Goal: Information Seeking & Learning: Learn about a topic

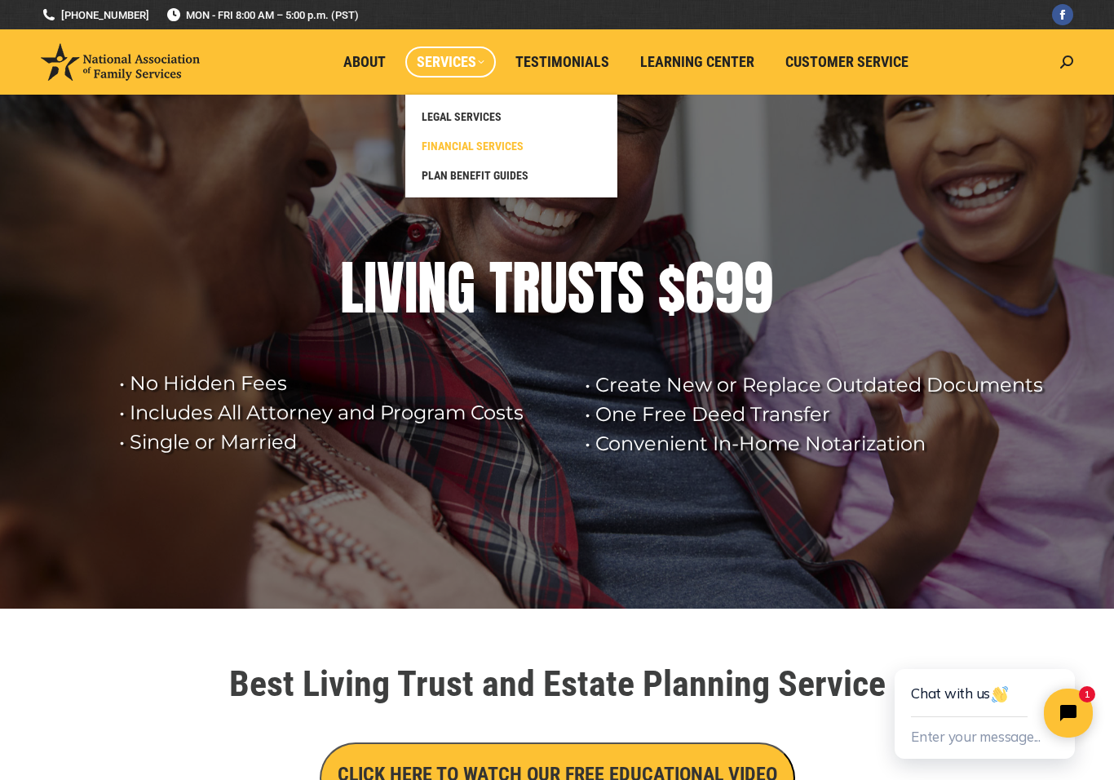
click at [507, 141] on span "FINANCIAL SERVICES" at bounding box center [473, 146] width 102 height 15
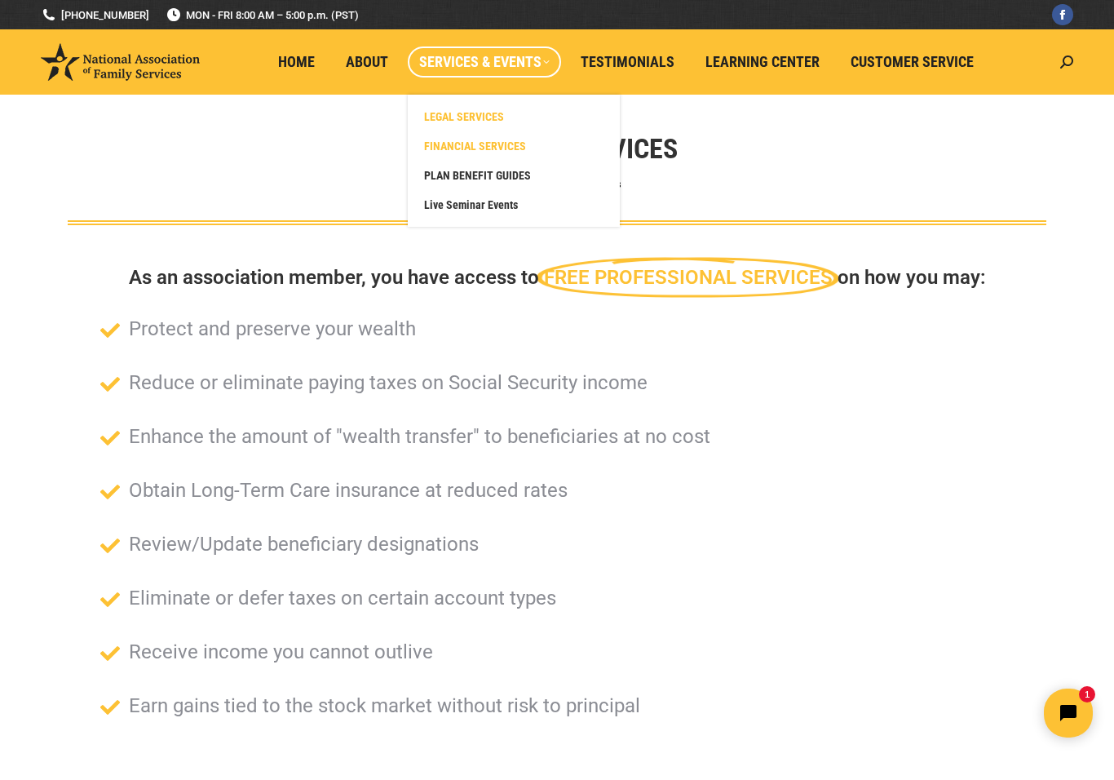
click at [491, 109] on span "LEGAL SERVICES" at bounding box center [464, 116] width 80 height 15
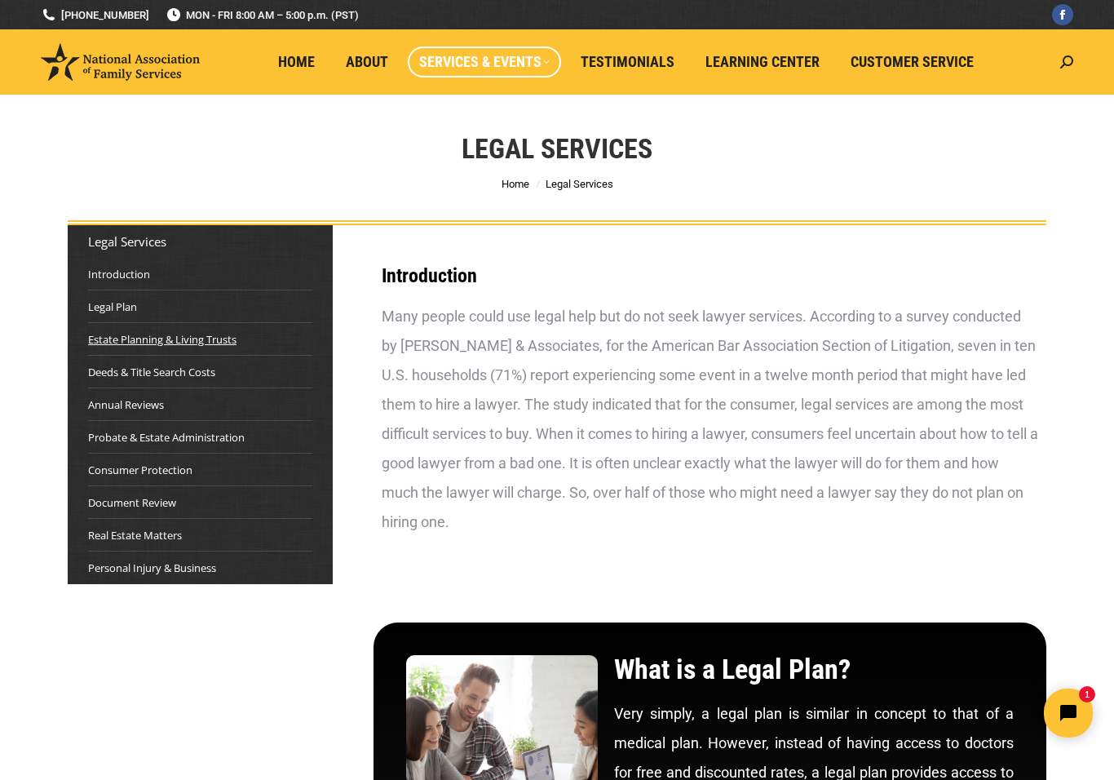
click at [99, 341] on link "Estate Planning & Living Trusts" at bounding box center [162, 339] width 148 height 16
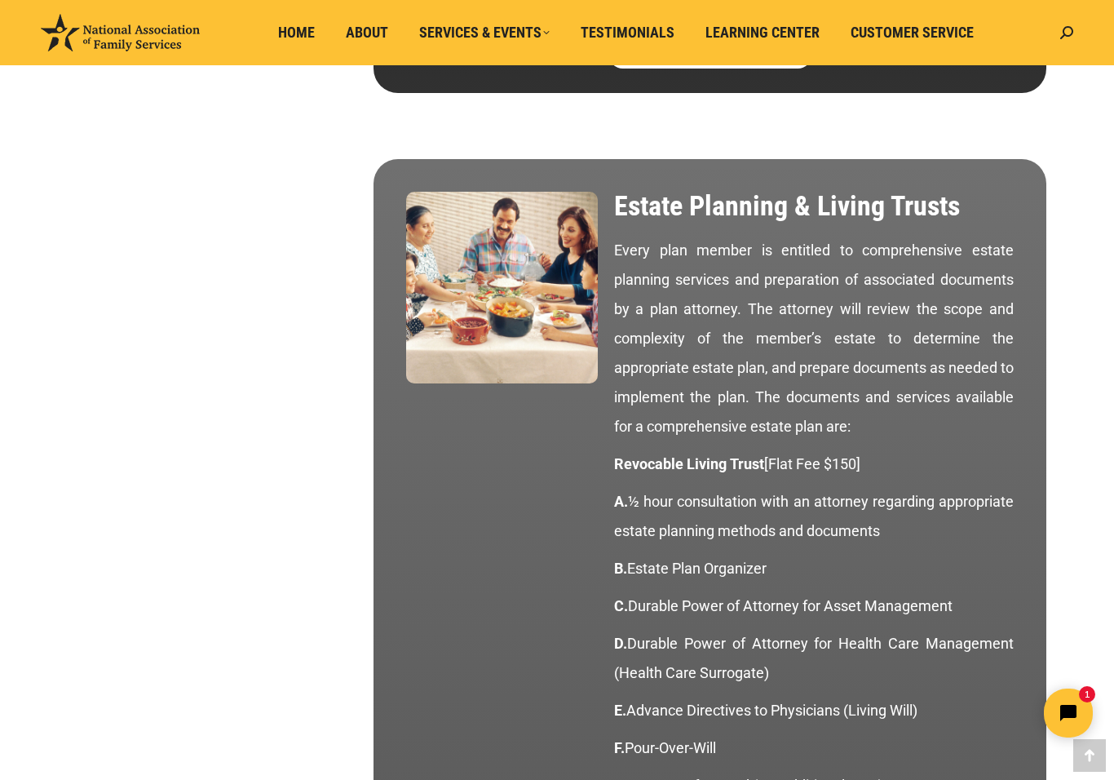
scroll to position [1352, 0]
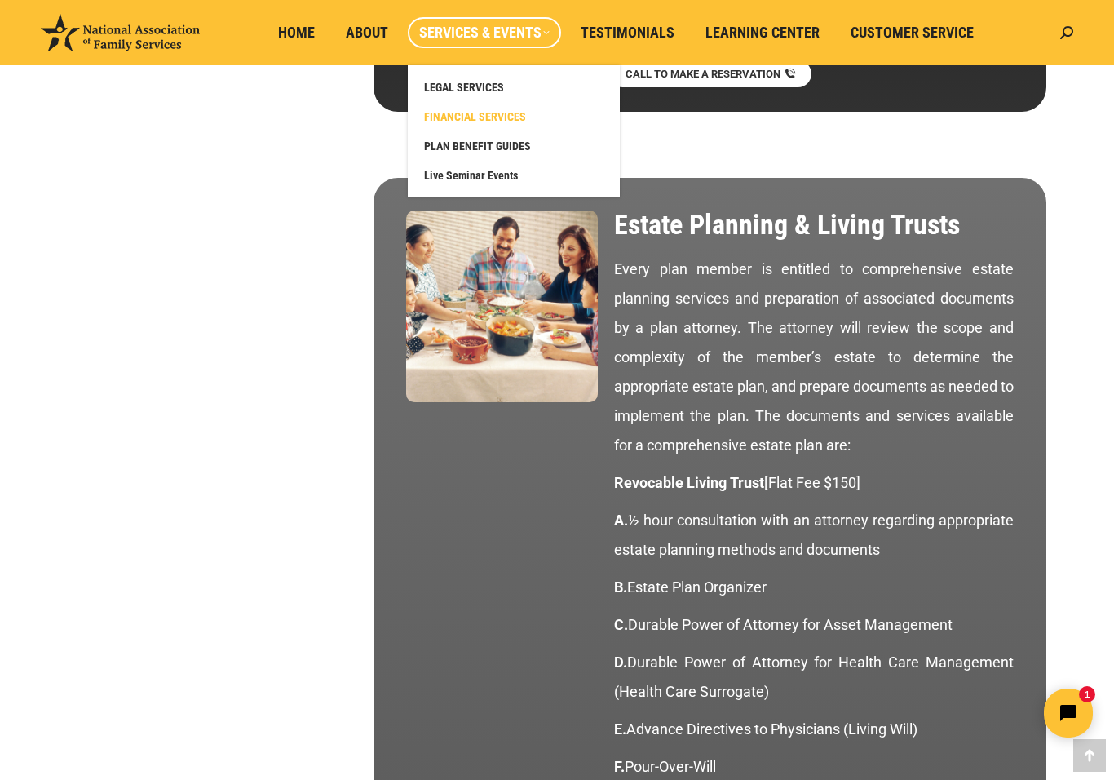
click at [514, 113] on span "FINANCIAL SERVICES" at bounding box center [475, 116] width 102 height 15
click at [547, 34] on span "Services & Events" at bounding box center [484, 33] width 131 height 18
click at [503, 146] on span "PLAN BENEFIT GUIDES" at bounding box center [477, 146] width 107 height 15
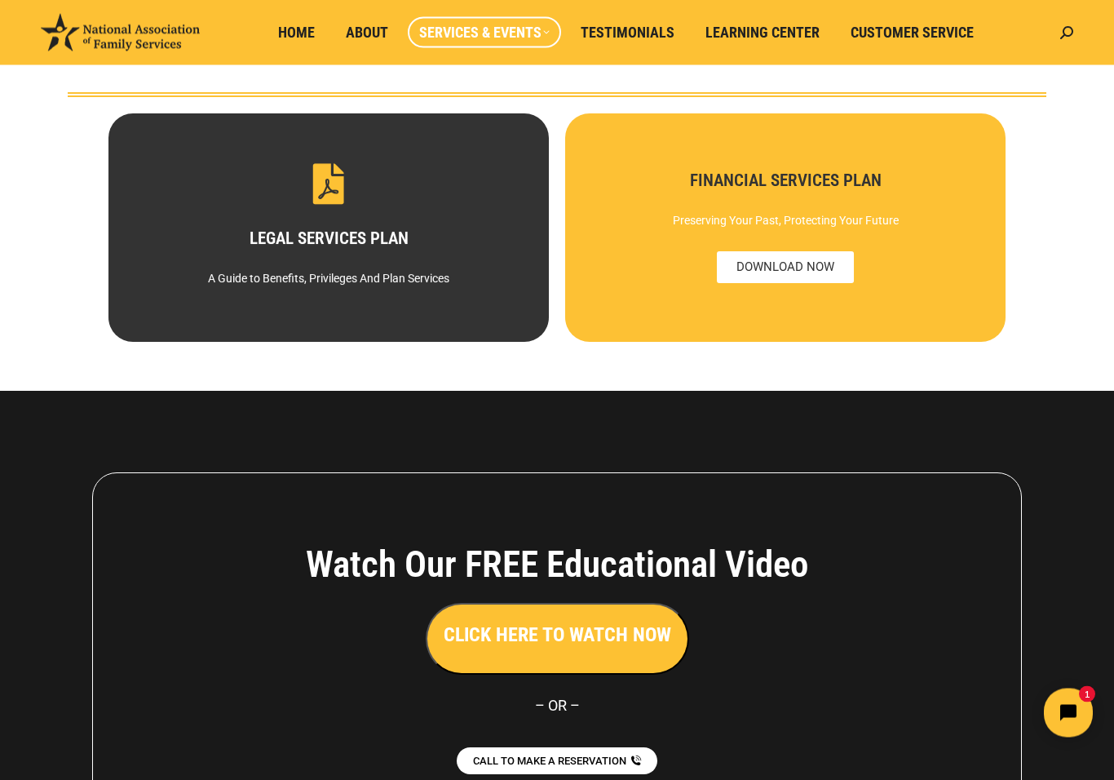
scroll to position [128, 0]
click at [796, 277] on div "FINANCIAL SERVICES PLAN Preserving Your Past, Protecting Your Future" at bounding box center [785, 227] width 441 height 228
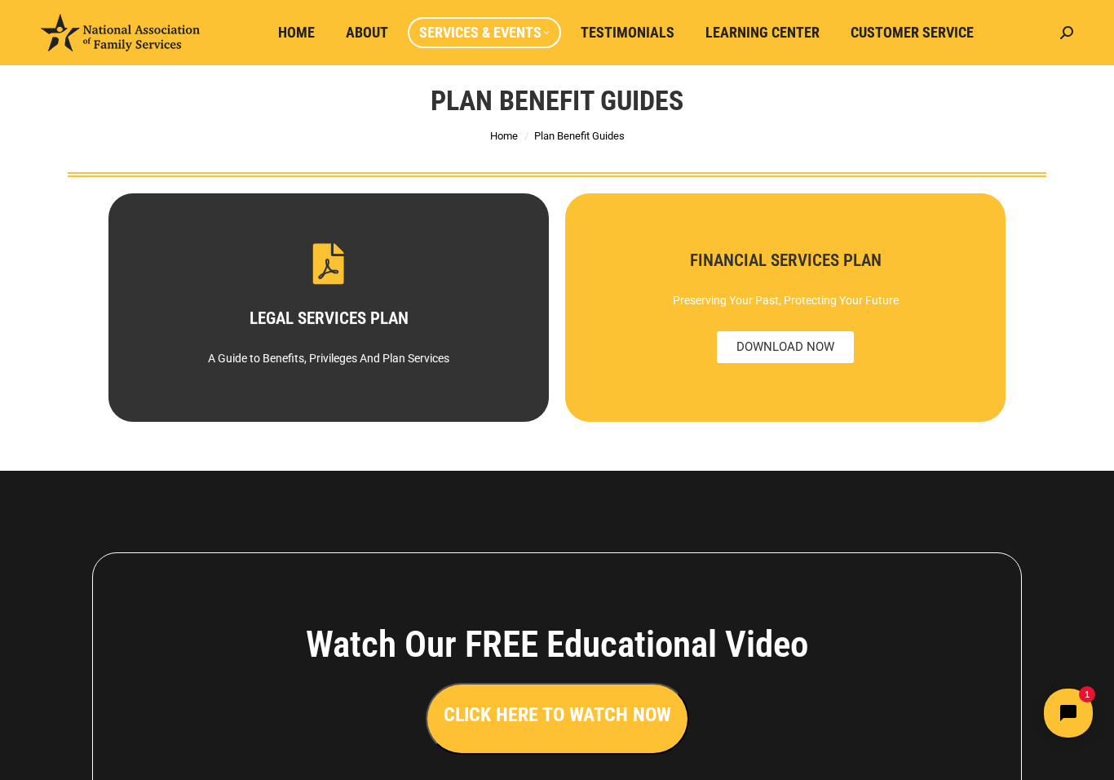
scroll to position [0, 0]
